Goal: Task Accomplishment & Management: Use online tool/utility

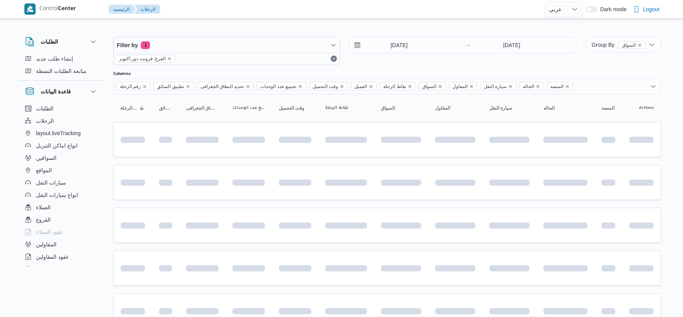
select select "ar"
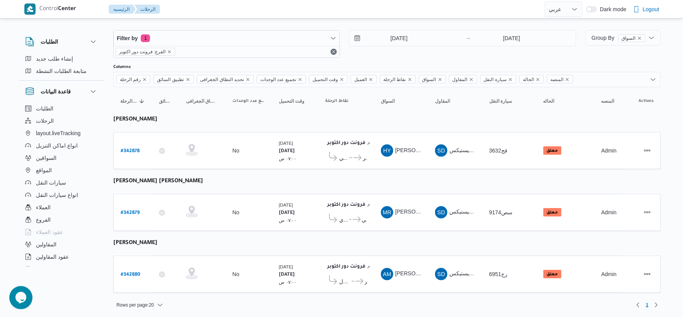
scroll to position [8, 0]
click at [135, 211] on b "# 342879" at bounding box center [130, 212] width 19 height 5
select select "ar"
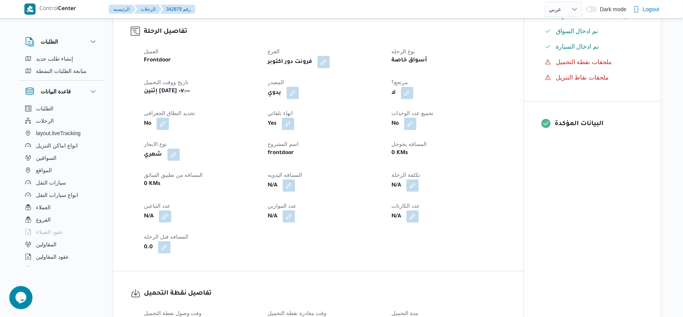
scroll to position [258, 0]
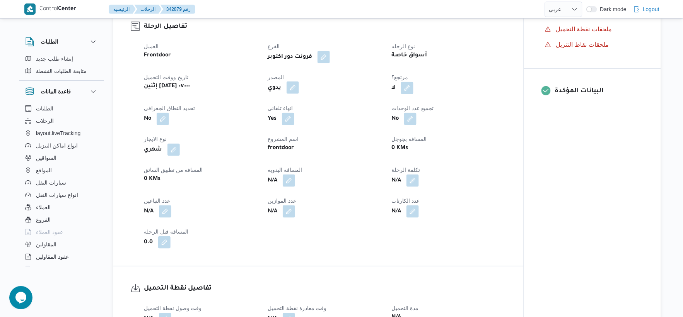
click at [298, 86] on button "button" at bounding box center [293, 88] width 12 height 12
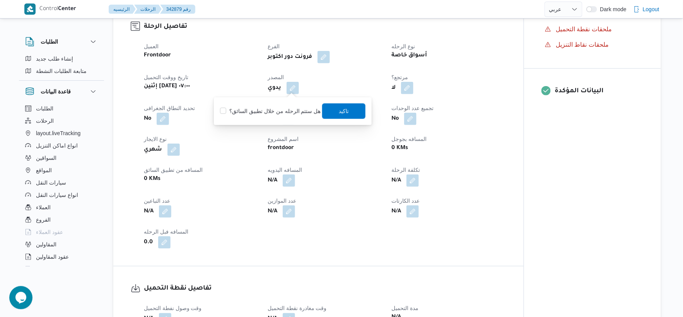
click at [283, 116] on div "هل ستتم الرحله من خلال تطبيق السائق؟ تاكيد" at bounding box center [292, 111] width 147 height 17
click at [293, 109] on label "هل ستتم الرحله من خلال تطبيق السائق؟" at bounding box center [270, 111] width 101 height 9
checkbox input "true"
click at [352, 111] on span "تاكيد" at bounding box center [343, 110] width 43 height 15
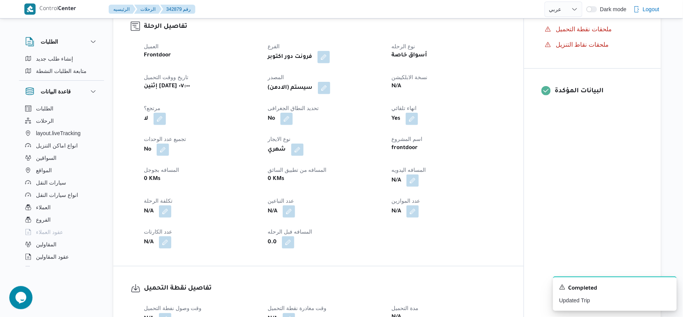
select select "ar"
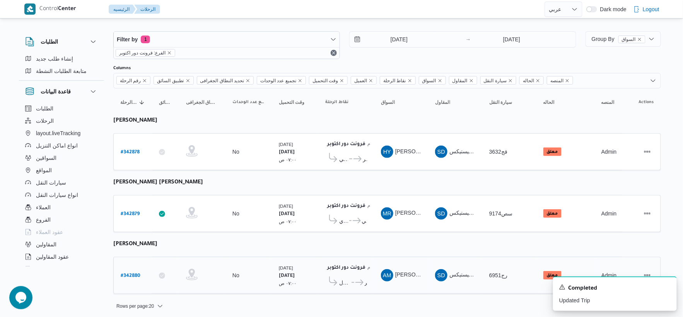
scroll to position [8, 0]
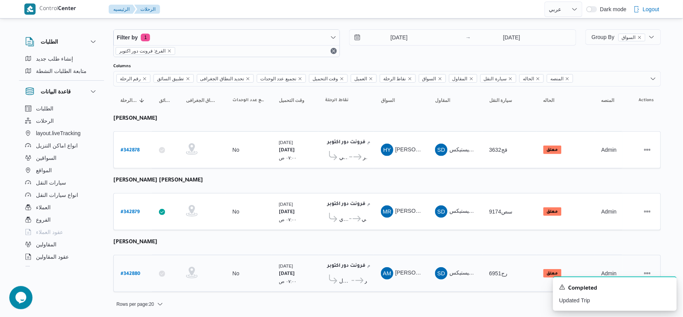
click at [136, 272] on b "# 342880" at bounding box center [131, 274] width 20 height 5
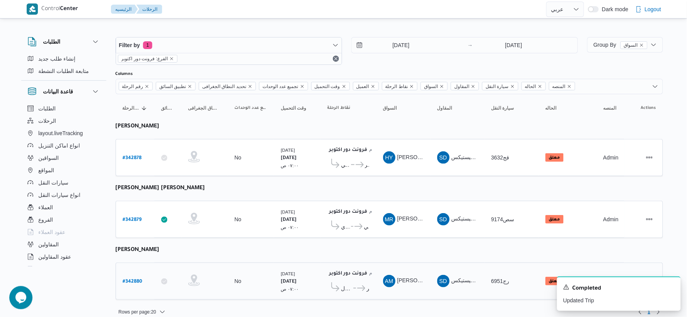
select select "ar"
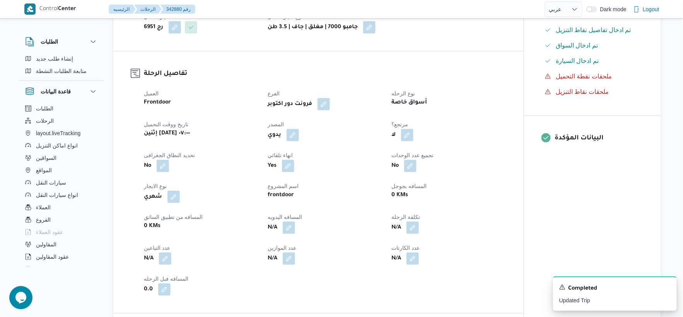
scroll to position [215, 0]
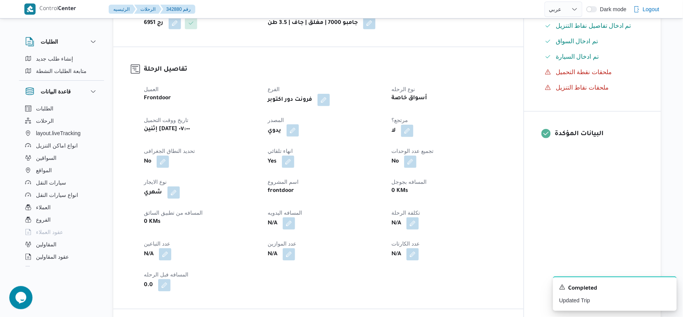
click at [293, 130] on button "button" at bounding box center [293, 131] width 12 height 12
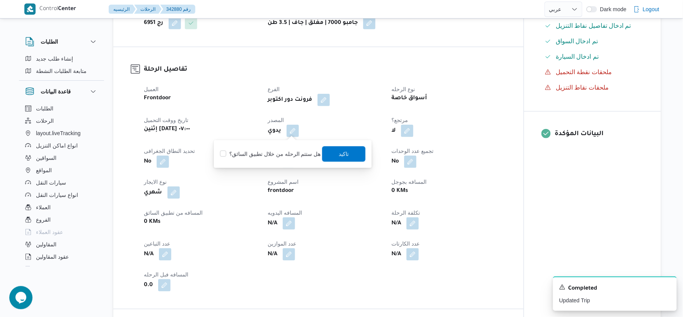
click at [277, 156] on label "هل ستتم الرحله من خلال تطبيق السائق؟" at bounding box center [270, 154] width 101 height 9
checkbox input "true"
click at [343, 149] on span "تاكيد" at bounding box center [344, 153] width 10 height 9
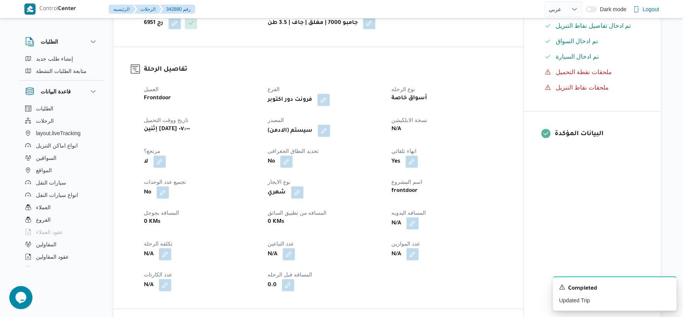
select select "ar"
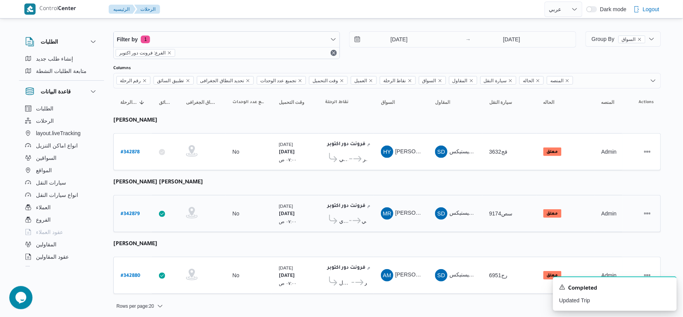
scroll to position [8, 0]
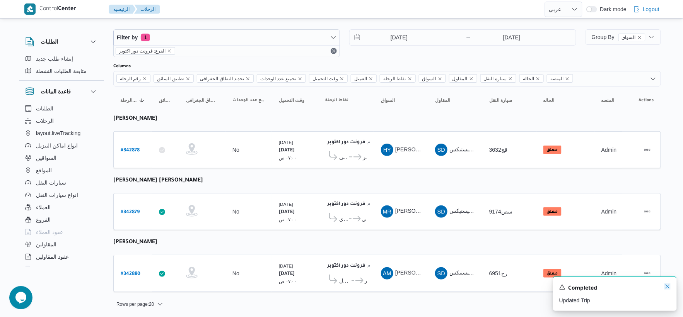
click at [671, 288] on icon "Dismiss toast" at bounding box center [667, 287] width 6 height 6
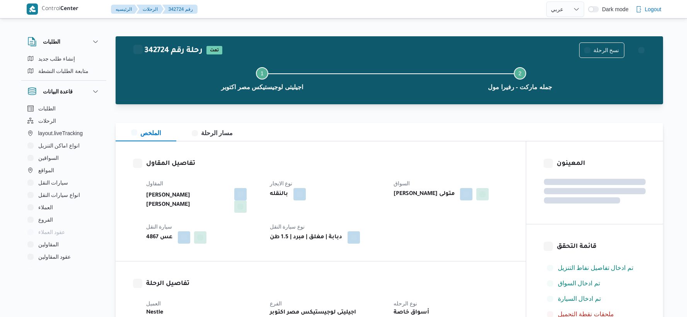
select select "ar"
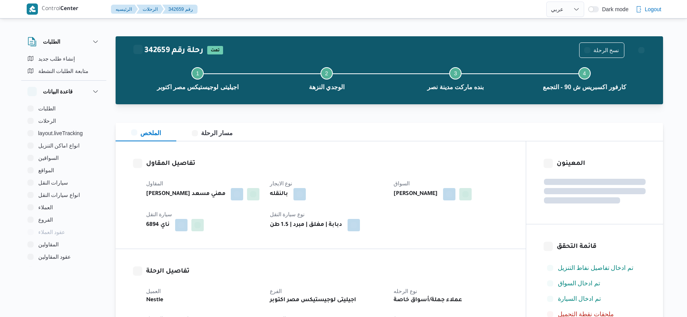
select select "ar"
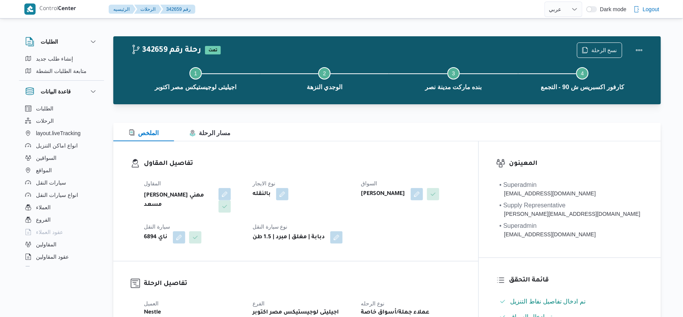
click at [405, 196] on b "ممدوح مصطفي ابراهيم حلمي" at bounding box center [383, 194] width 44 height 9
click at [405, 196] on b "[PERSON_NAME]" at bounding box center [383, 194] width 44 height 9
copy div "[PERSON_NAME]"
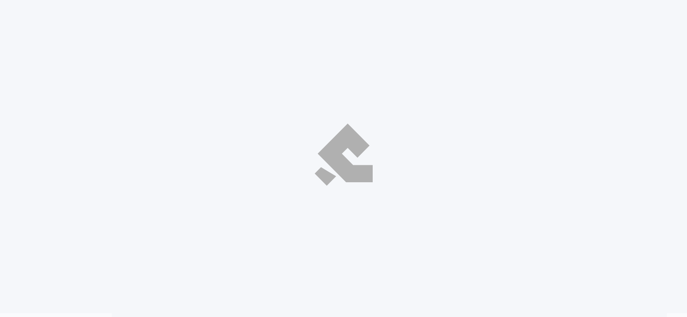
select select "ar"
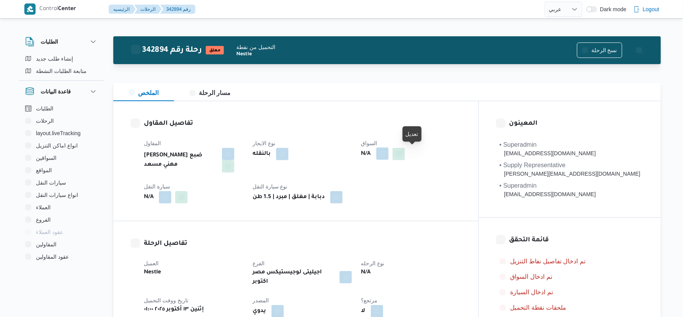
click at [389, 157] on button "button" at bounding box center [382, 154] width 12 height 12
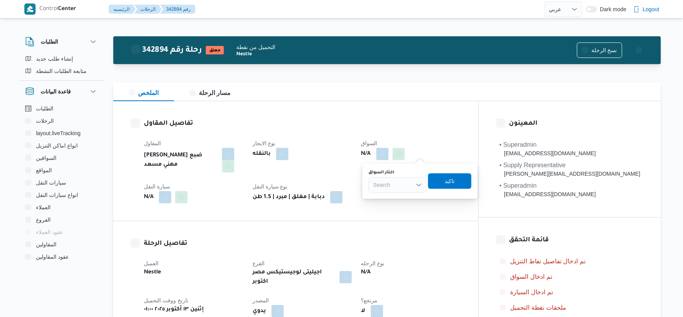
click at [396, 188] on div "Search" at bounding box center [398, 184] width 58 height 15
paste input "[PERSON_NAME]"
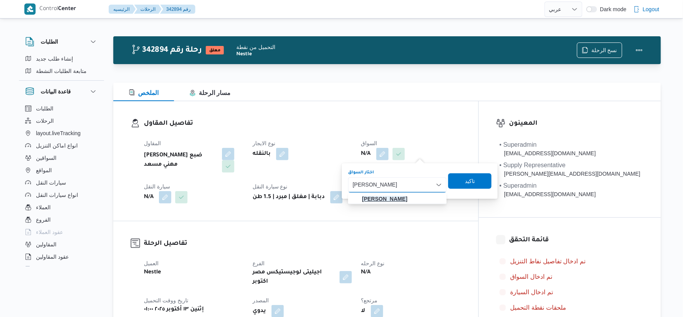
type input "[PERSON_NAME]"
click at [398, 199] on mark "[PERSON_NAME]" at bounding box center [384, 199] width 45 height 6
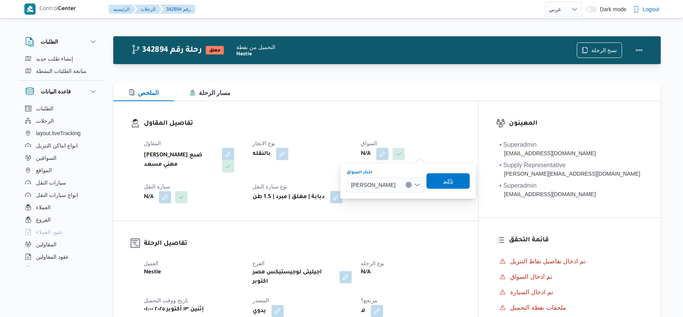
click at [453, 179] on span "تاكيد" at bounding box center [448, 181] width 10 height 9
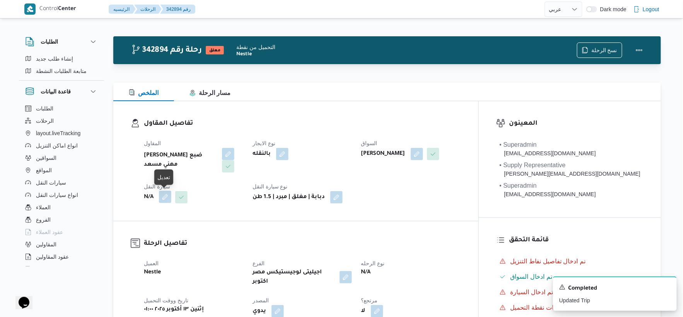
click at [168, 195] on button "button" at bounding box center [165, 197] width 12 height 12
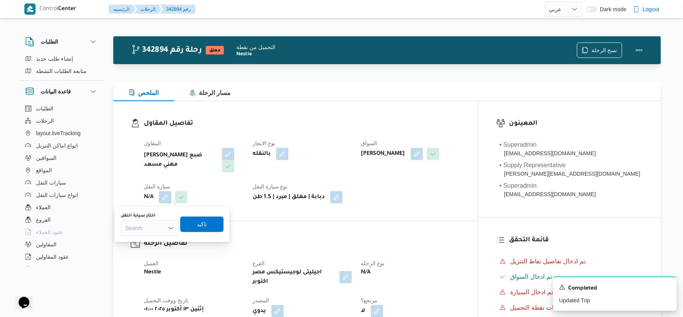
click at [145, 223] on div "Search" at bounding box center [150, 228] width 58 height 15
type input "6894"
click at [162, 253] on span "ناي 6894 | null" at bounding box center [154, 253] width 39 height 9
click at [211, 225] on span "تاكيد" at bounding box center [206, 224] width 43 height 15
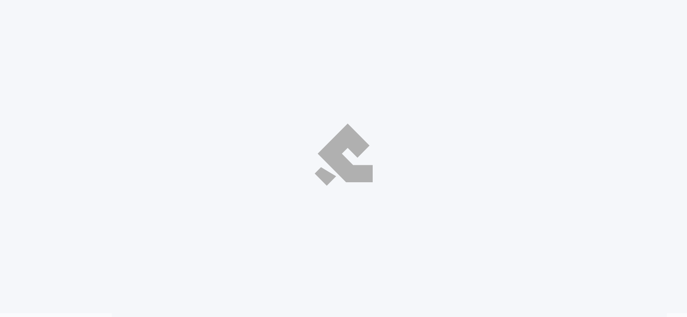
select select "ar"
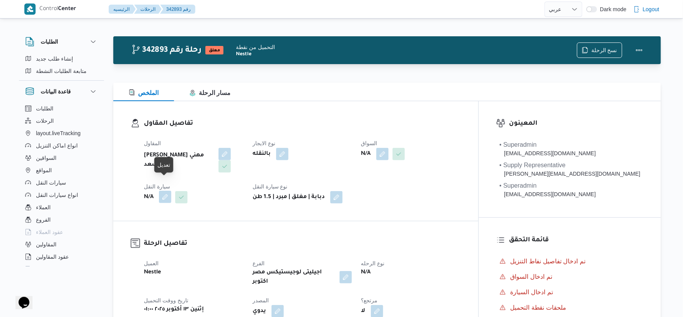
click at [162, 191] on button "button" at bounding box center [165, 197] width 12 height 12
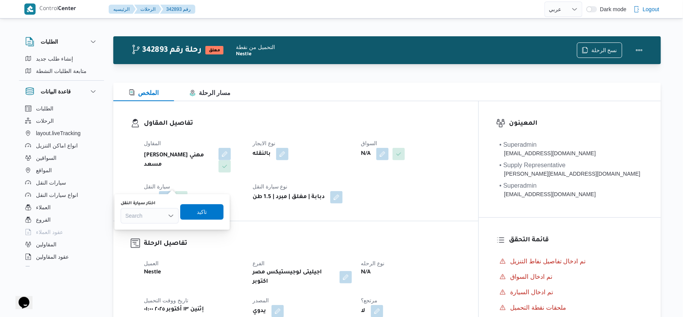
click at [151, 215] on div "Search" at bounding box center [150, 215] width 58 height 15
type input "6894"
click at [161, 241] on span "ناي 6894 | null" at bounding box center [154, 241] width 39 height 9
click at [202, 213] on span "تاكيد" at bounding box center [206, 211] width 10 height 9
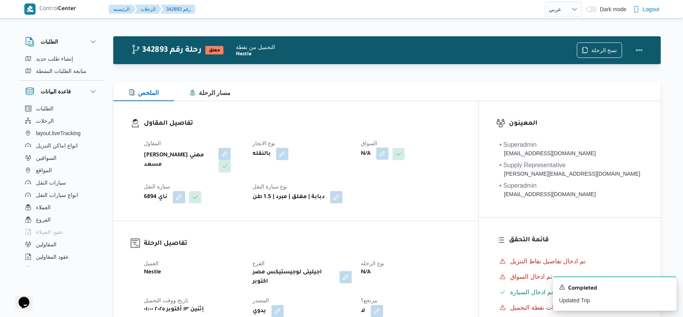
click at [389, 159] on button "button" at bounding box center [382, 154] width 12 height 12
click at [404, 192] on div "Search" at bounding box center [398, 184] width 58 height 15
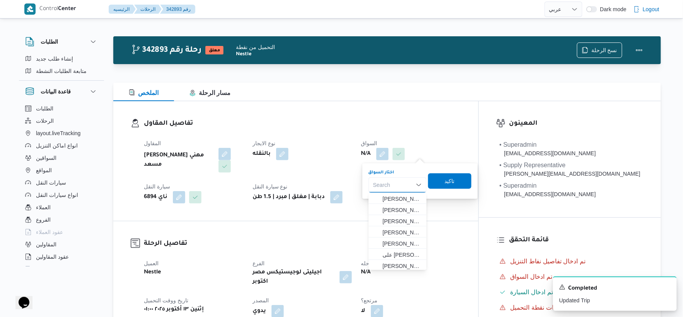
paste input "احمد حامد محمد الخولى"
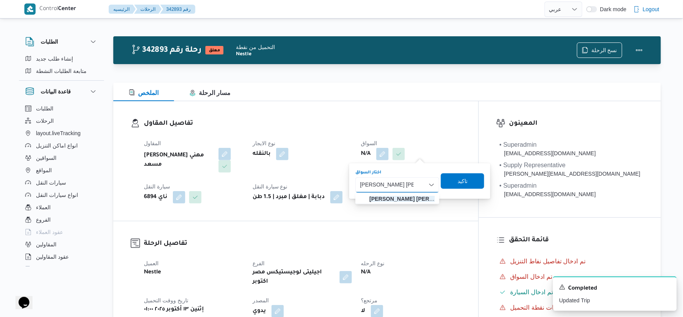
type input "احمد حامد محمد الخولى"
click at [404, 198] on mark "احمد حامد محمد الخولى" at bounding box center [415, 199] width 92 height 6
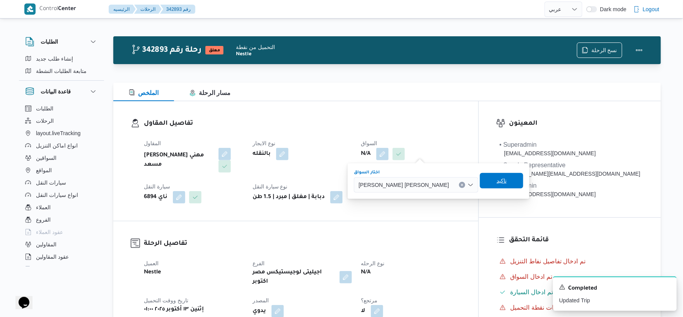
click at [480, 183] on span "تاكيد" at bounding box center [501, 180] width 43 height 15
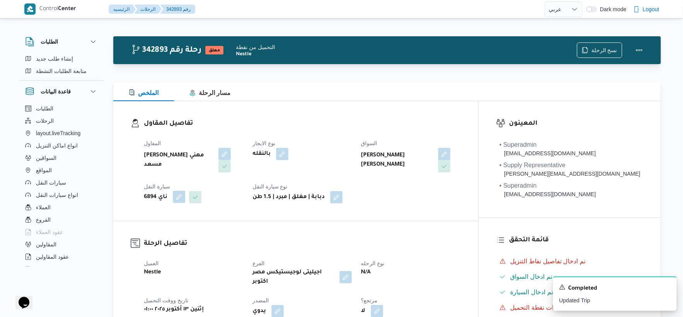
click at [179, 191] on button "button" at bounding box center [179, 197] width 12 height 12
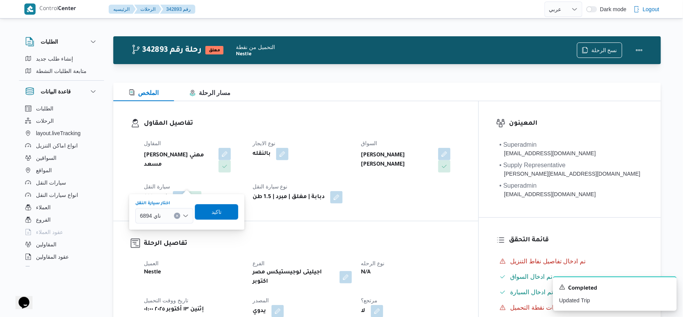
click at [177, 216] on icon "Clear input" at bounding box center [177, 216] width 2 height 2
type input "9676"
drag, startPoint x: 167, startPoint y: 229, endPoint x: 212, endPoint y: 225, distance: 44.6
click at [172, 229] on span "الس 9676 | null" at bounding box center [168, 229] width 39 height 9
click at [227, 213] on span "تاكيد" at bounding box center [222, 211] width 43 height 15
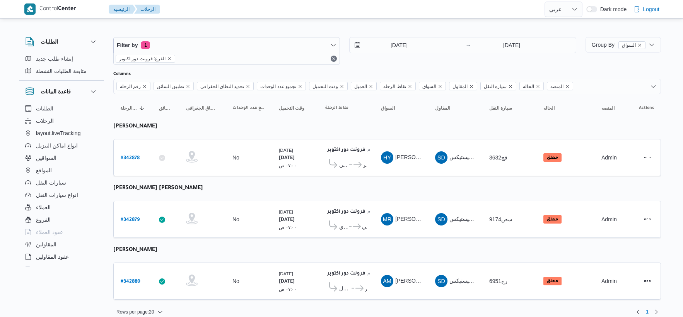
select select "ar"
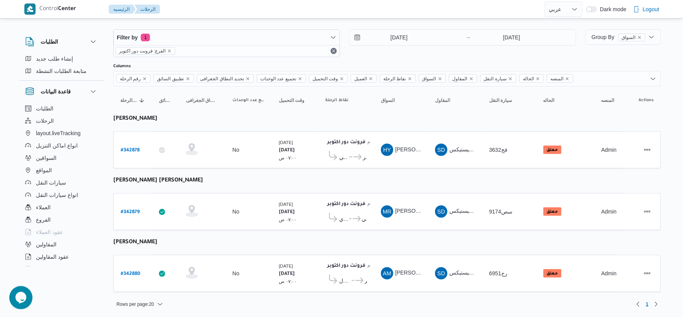
click at [290, 178] on table "رقم الرحلة Click to sort in ascending order تطبيق السائق Click to sort in ascen…" at bounding box center [387, 193] width 548 height 213
click at [359, 157] on icon at bounding box center [357, 157] width 8 height 6
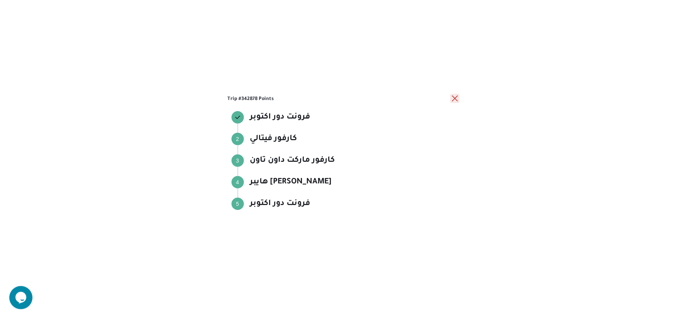
click at [457, 101] on button "close" at bounding box center [454, 98] width 9 height 9
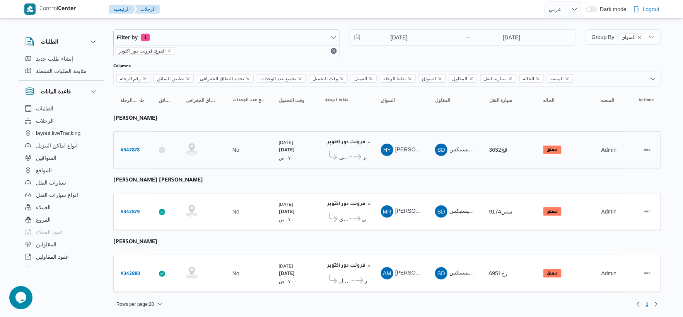
click at [239, 136] on td "تجميع عدد الوحدات No" at bounding box center [248, 149] width 46 height 37
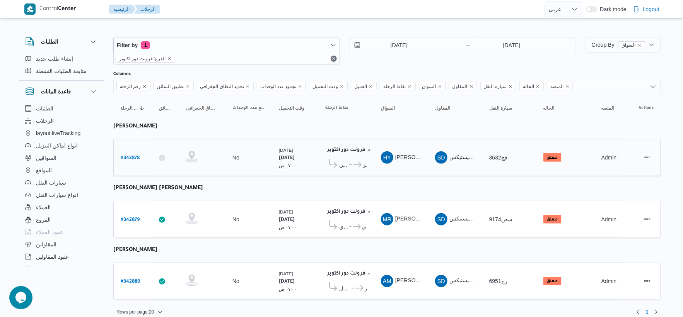
scroll to position [8, 0]
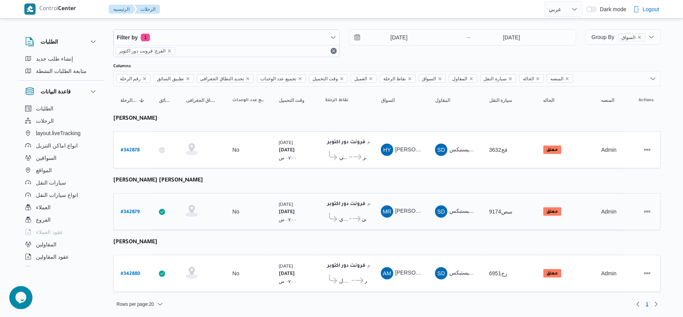
click at [300, 196] on td "وقت التحميل [DATE] ٠٧:٠٠ ص" at bounding box center [295, 211] width 46 height 37
